Goal: Task Accomplishment & Management: Use online tool/utility

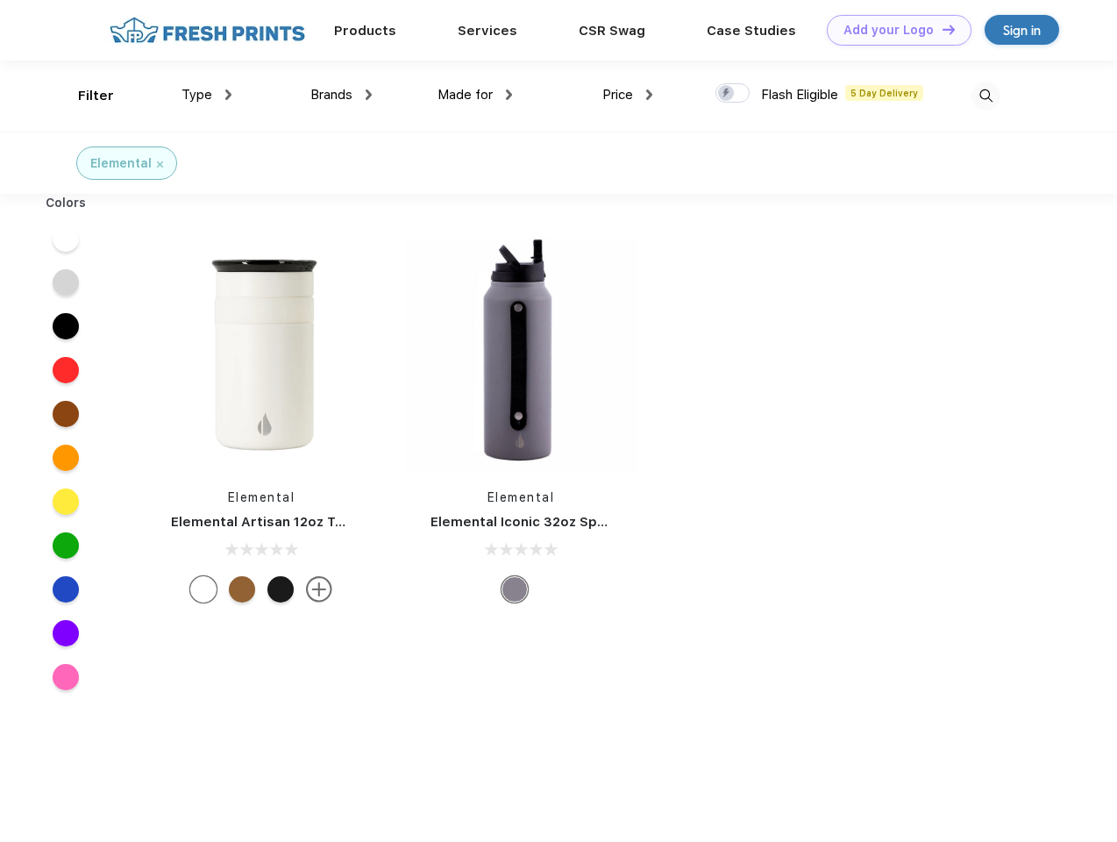
click at [893, 30] on link "Add your Logo Design Tool" at bounding box center [899, 30] width 145 height 31
click at [0, 0] on div "Design Tool" at bounding box center [0, 0] width 0 height 0
click at [941, 29] on link "Add your Logo Design Tool" at bounding box center [899, 30] width 145 height 31
click at [84, 96] on div "Filter" at bounding box center [96, 96] width 36 height 20
click at [207, 95] on span "Type" at bounding box center [197, 95] width 31 height 16
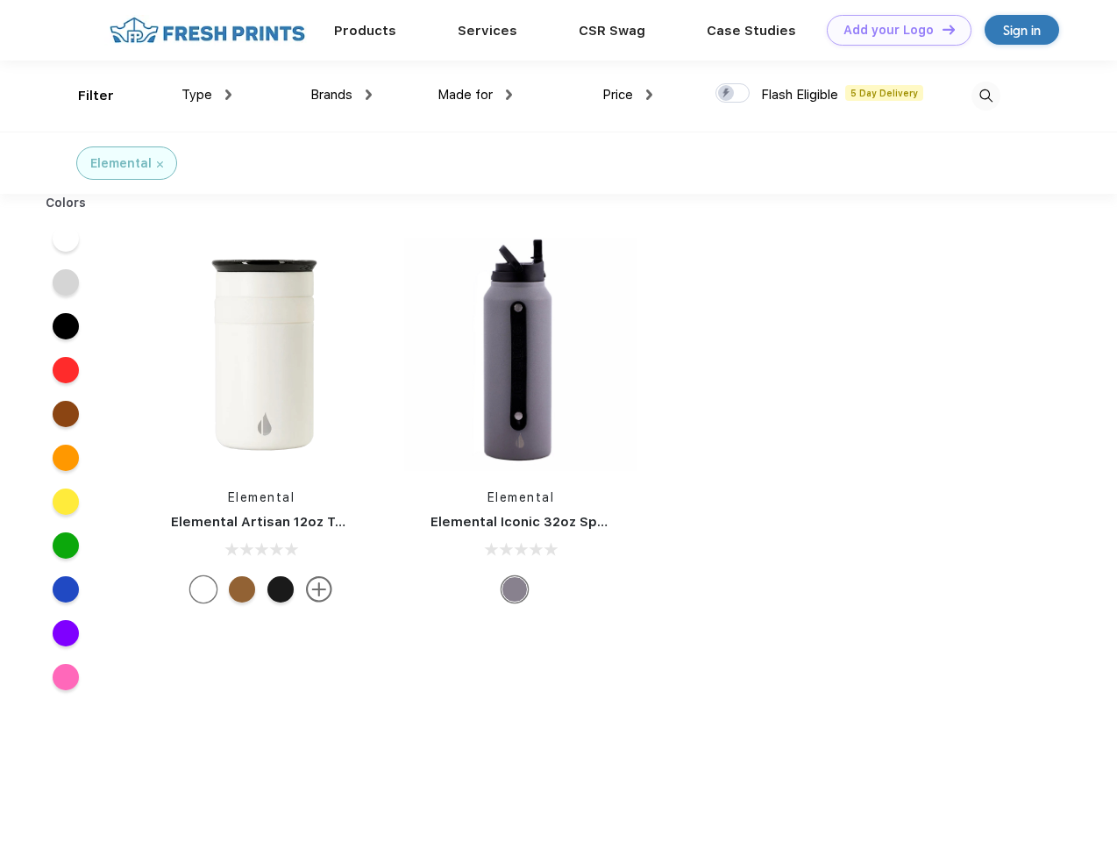
click at [341, 95] on span "Brands" at bounding box center [331, 95] width 42 height 16
click at [475, 95] on span "Made for" at bounding box center [465, 95] width 55 height 16
click at [628, 95] on span "Price" at bounding box center [618, 95] width 31 height 16
click at [733, 94] on div at bounding box center [733, 92] width 34 height 19
click at [727, 94] on input "checkbox" at bounding box center [721, 87] width 11 height 11
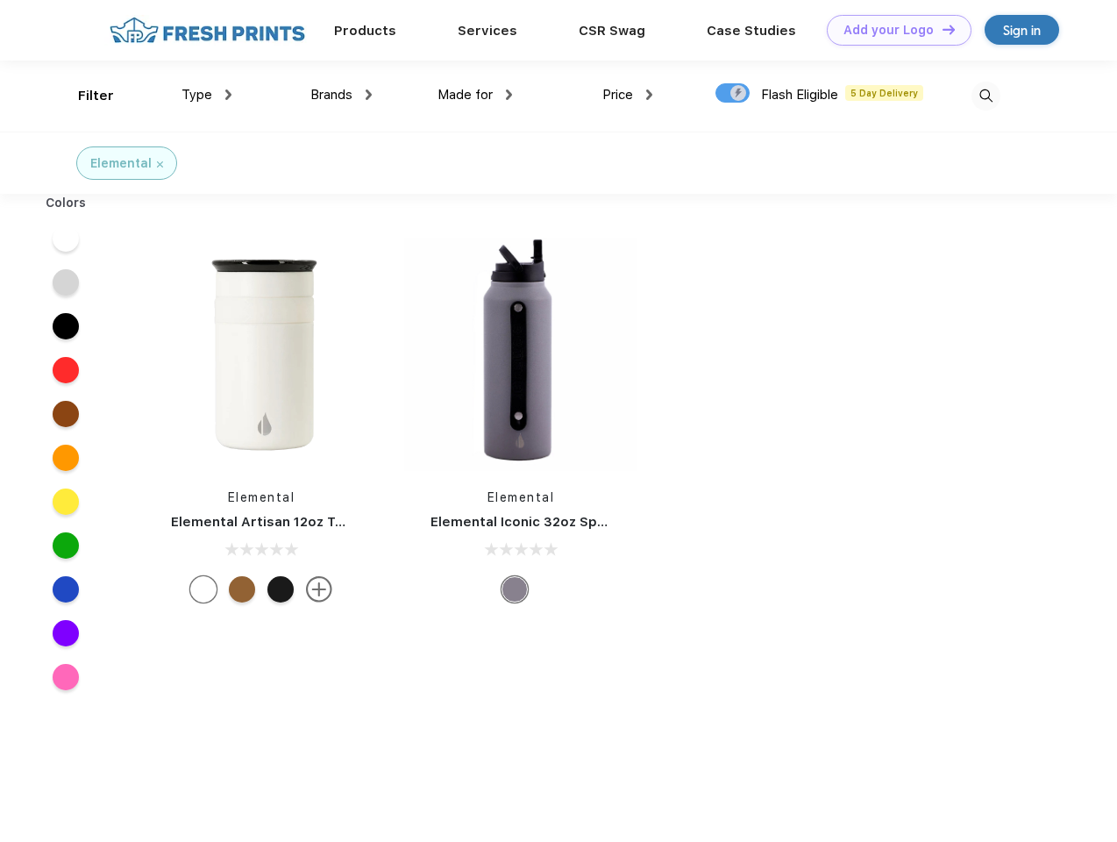
click at [986, 96] on img at bounding box center [986, 96] width 29 height 29
